Goal: Complete application form

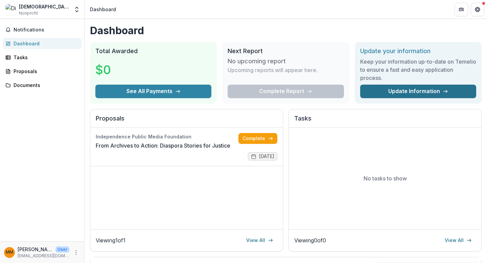
click at [388, 93] on link "Update Information" at bounding box center [418, 91] width 116 height 14
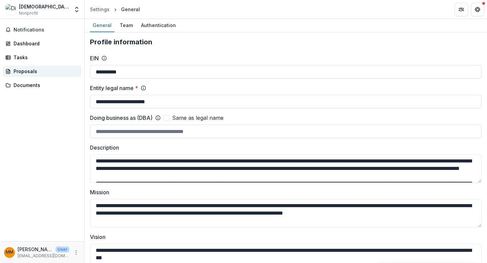
click at [36, 67] on link "Proposals" at bounding box center [42, 71] width 79 height 11
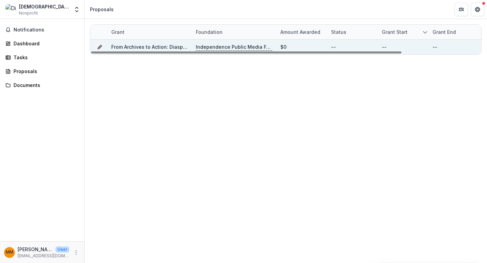
click at [163, 45] on link "From Archives to Action: Diaspora Stories for Justice" at bounding box center [173, 47] width 124 height 6
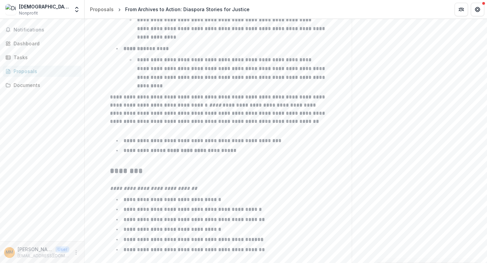
scroll to position [1088, 0]
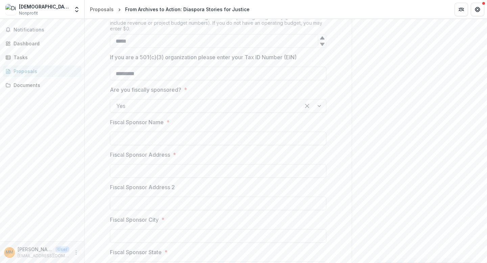
scroll to position [474, 0]
